Goal: Book appointment/travel/reservation

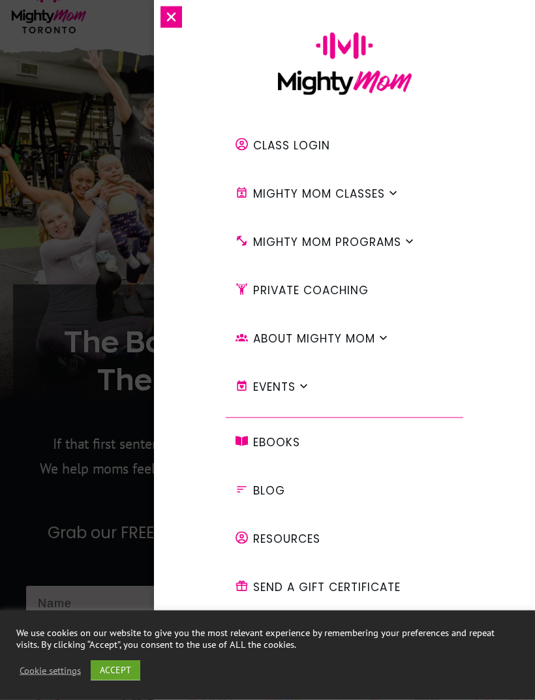
scroll to position [59, 0]
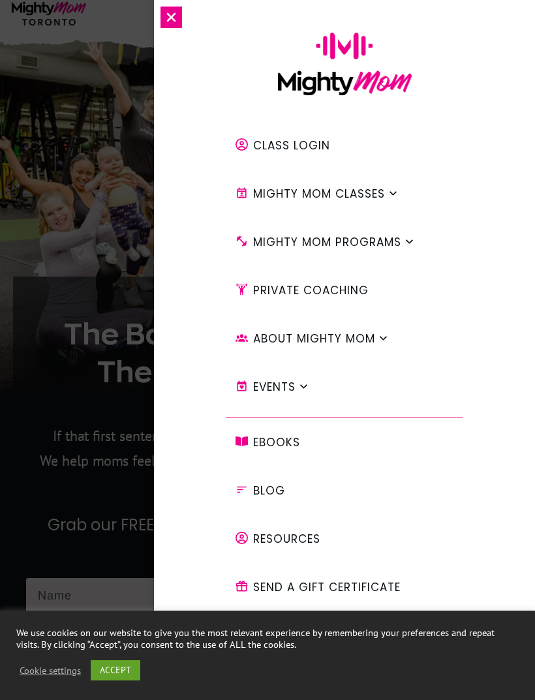
click at [170, 15] on icon at bounding box center [172, 18] width 22 height 22
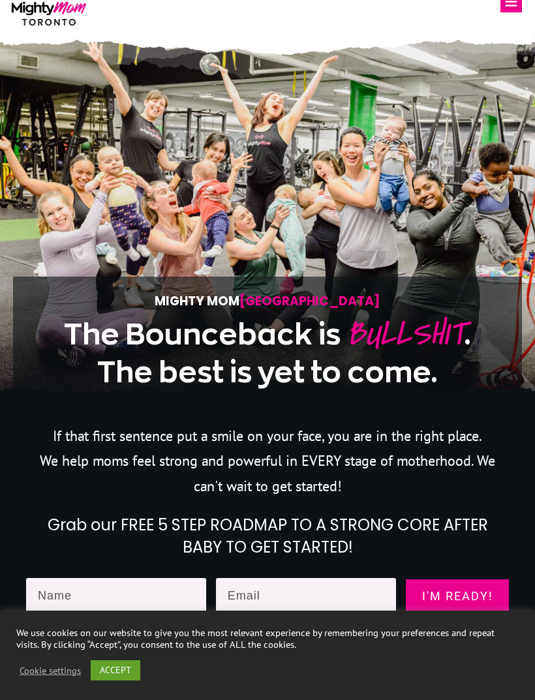
click at [132, 681] on link "ACCEPT" at bounding box center [116, 670] width 50 height 20
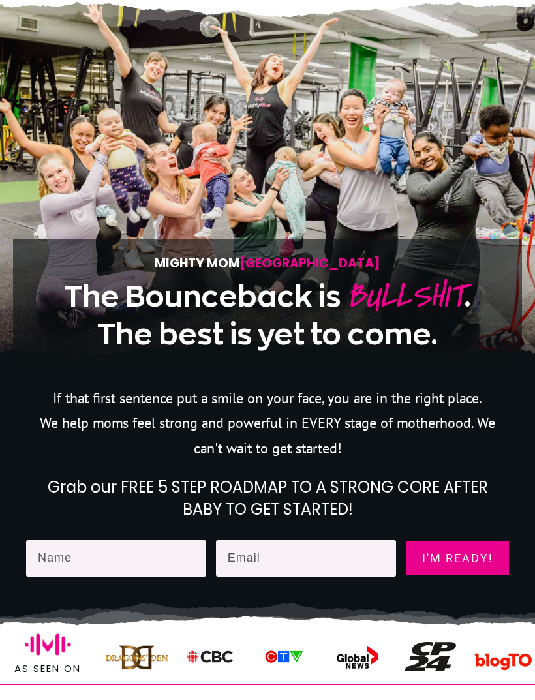
scroll to position [0, 0]
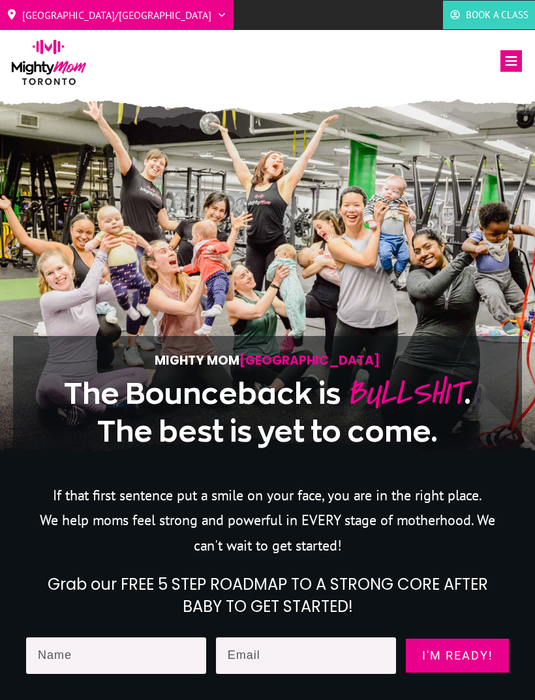
click at [509, 63] on icon at bounding box center [511, 61] width 22 height 22
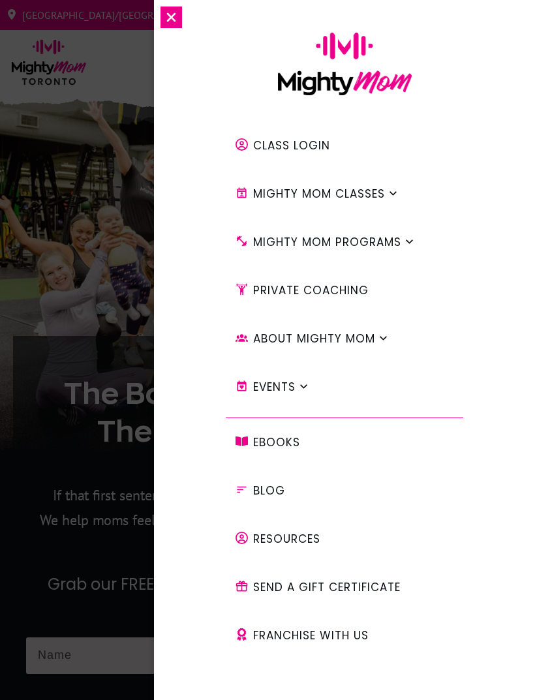
click at [412, 251] on span at bounding box center [409, 241] width 11 height 35
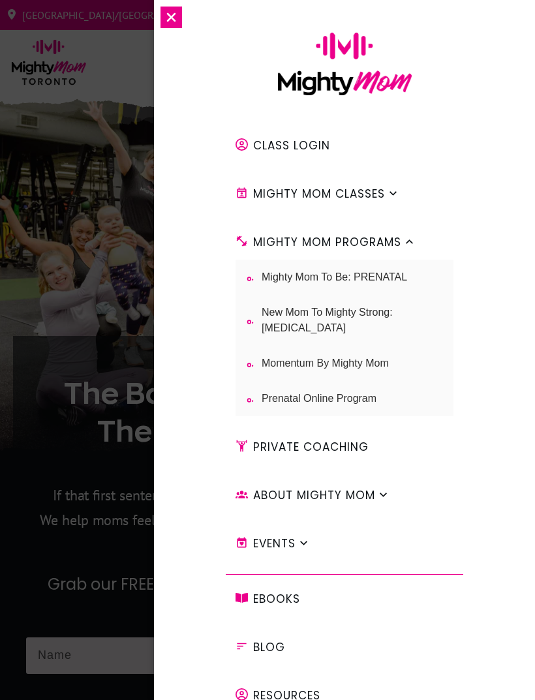
click at [406, 279] on span "Mighty Mom to Be: PRENATAL" at bounding box center [334, 277] width 145 height 16
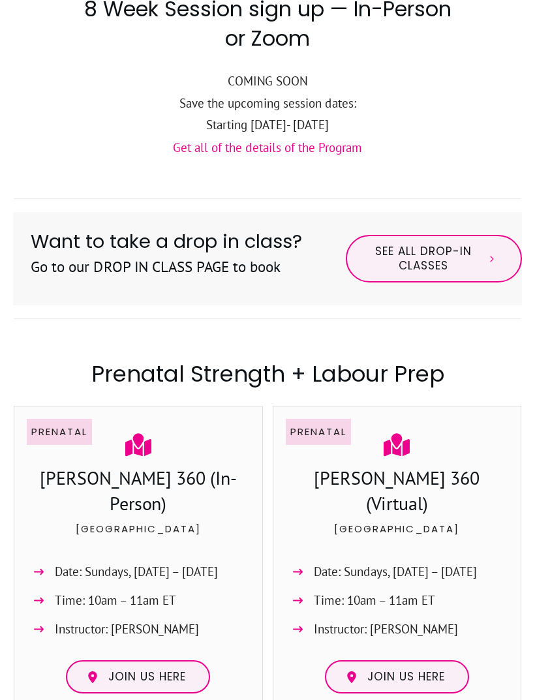
scroll to position [521, 0]
click at [440, 245] on span "See All Drop-in Classes" at bounding box center [423, 259] width 106 height 28
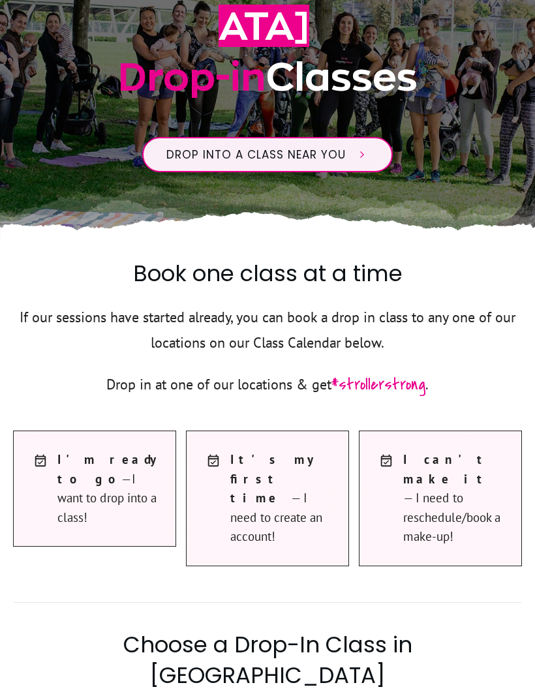
scroll to position [221, 0]
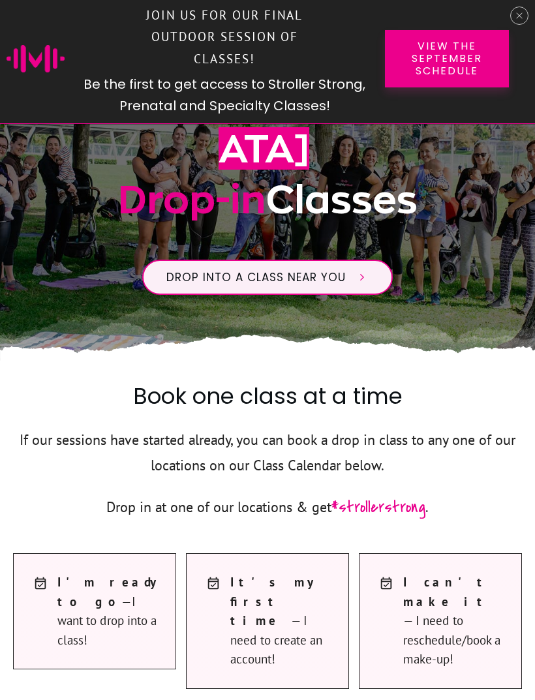
click at [519, 16] on icon at bounding box center [519, 15] width 7 height 7
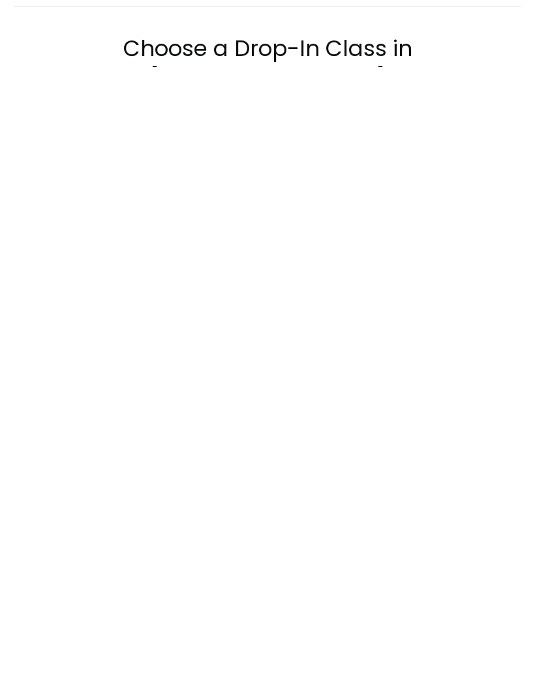
scroll to position [145, 0]
